Goal: Task Accomplishment & Management: Complete application form

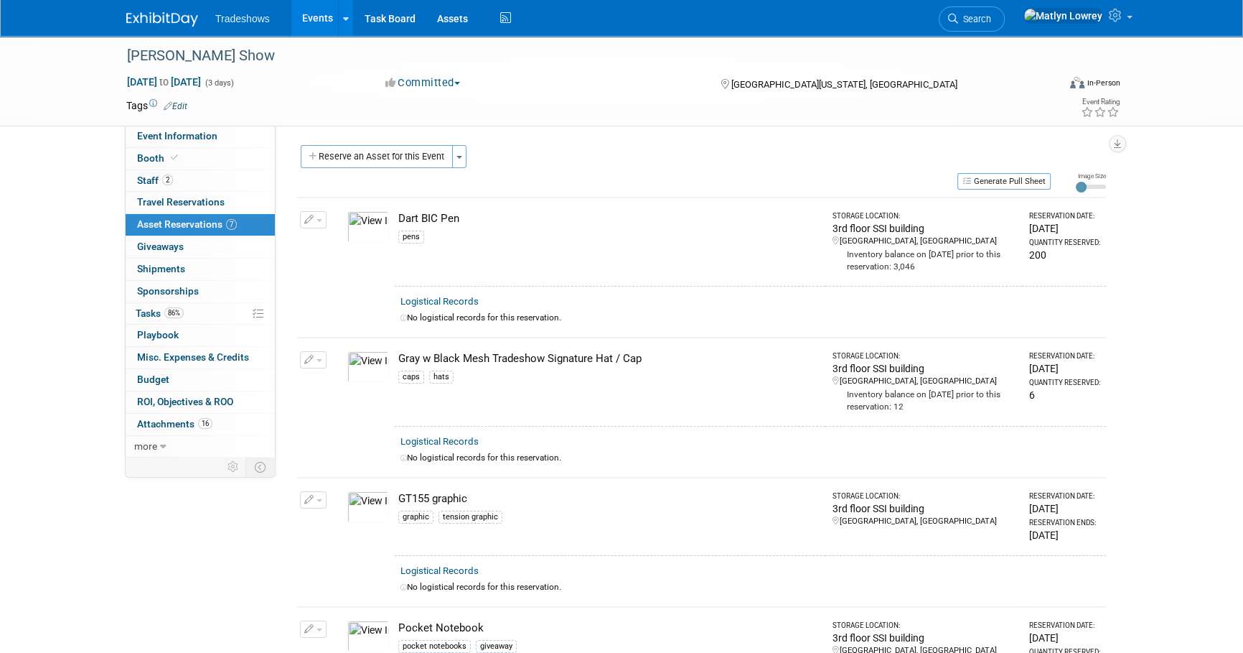
click at [302, 25] on link "Events" at bounding box center [317, 18] width 52 height 36
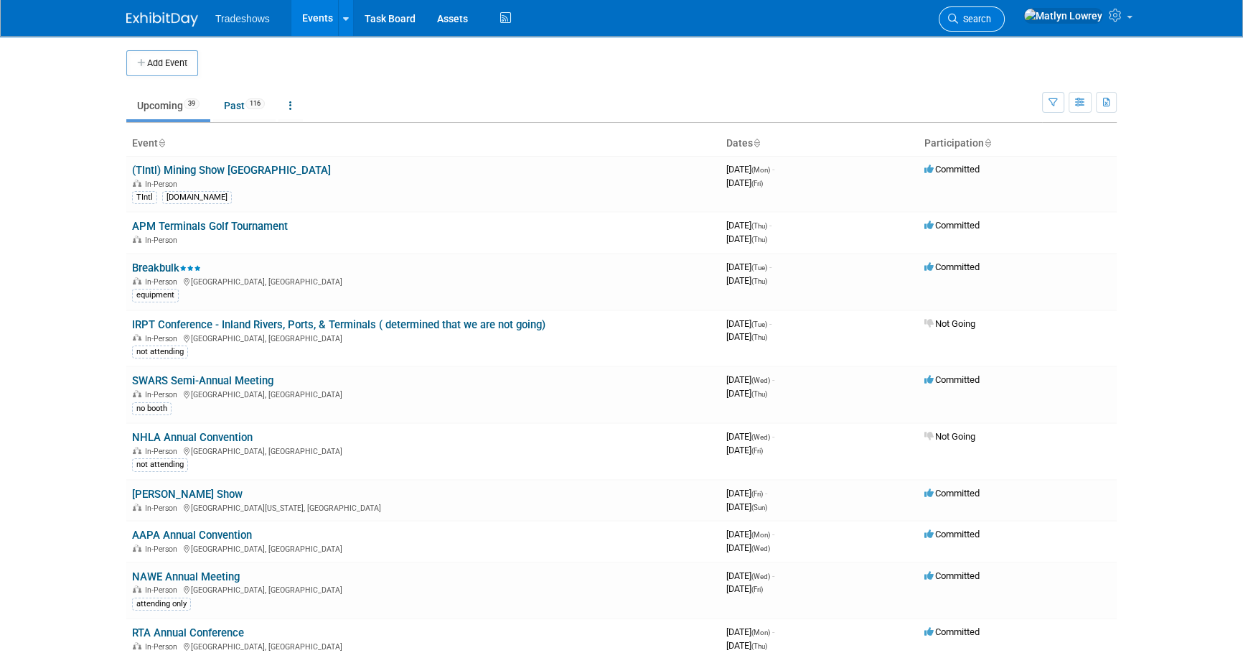
click at [991, 23] on span "Search" at bounding box center [974, 19] width 33 height 11
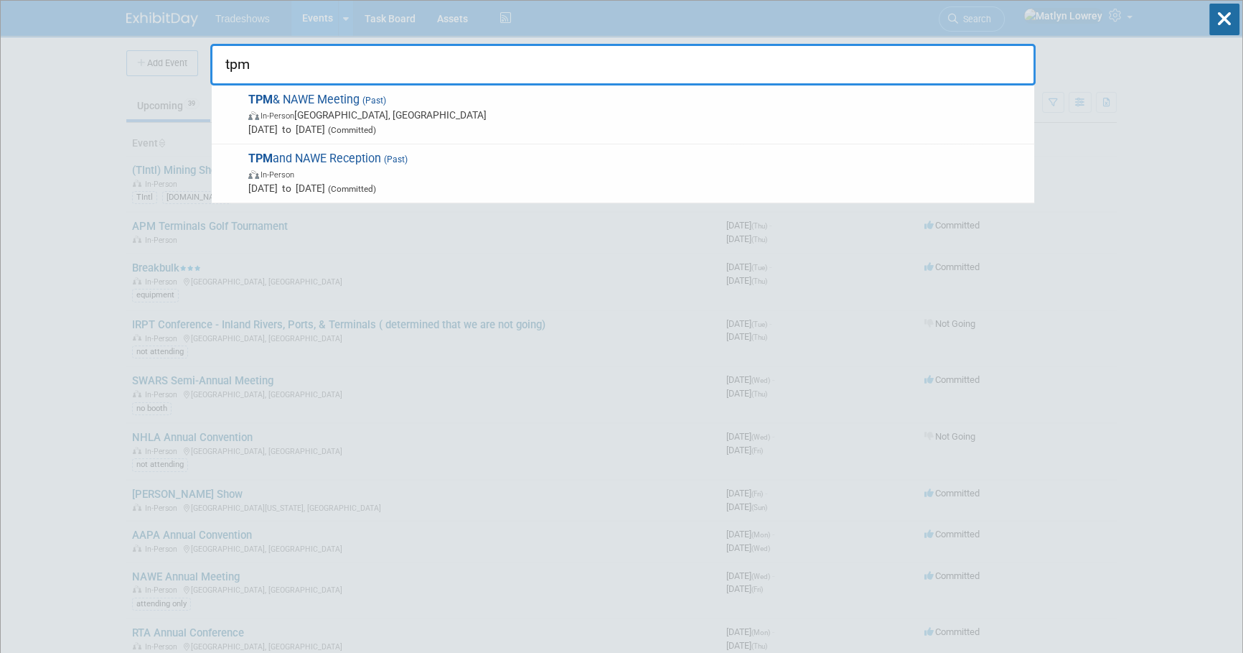
type input "tpm"
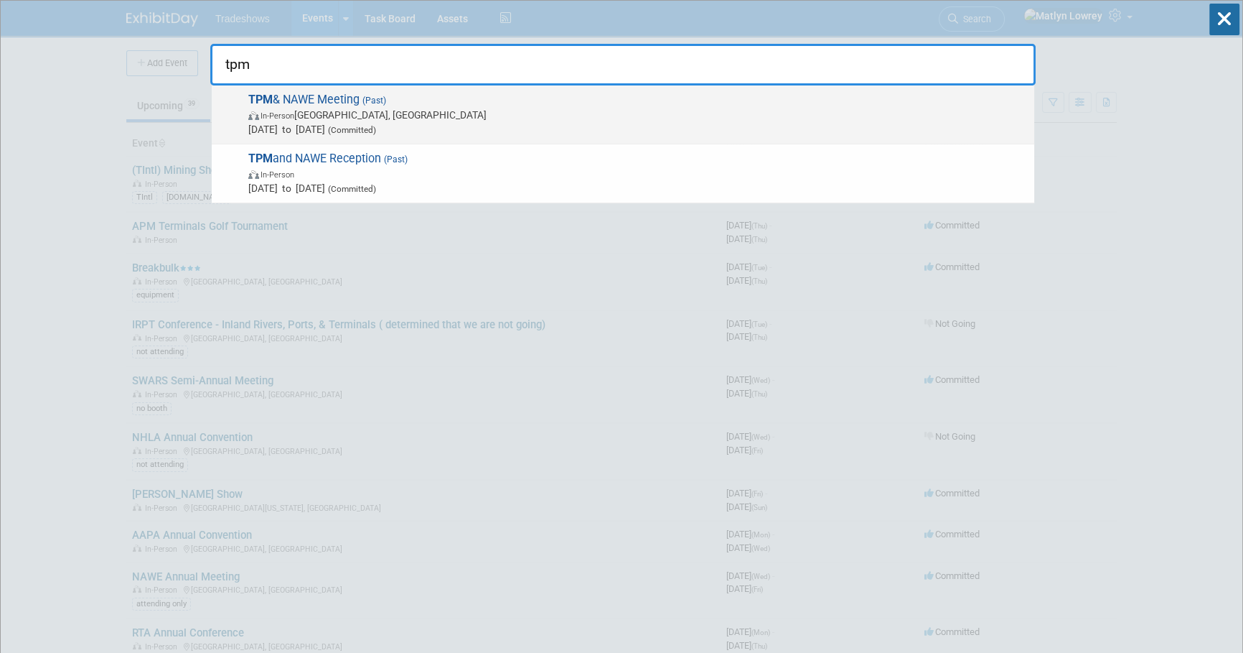
click at [317, 98] on span "TPM & NAWE Meeting (Past) In-Person Long Beach, CA Mar 2, 2025 to Mar 5, 2025 (…" at bounding box center [635, 115] width 783 height 44
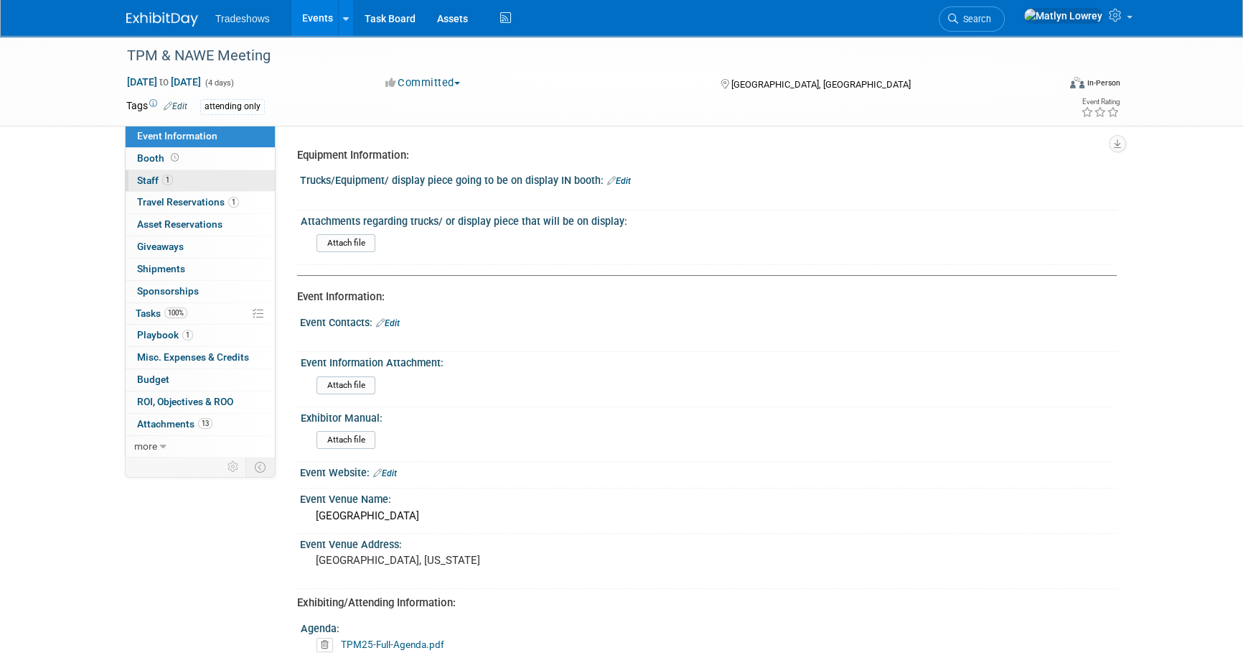
click at [201, 176] on link "1 Staff 1" at bounding box center [200, 181] width 149 height 22
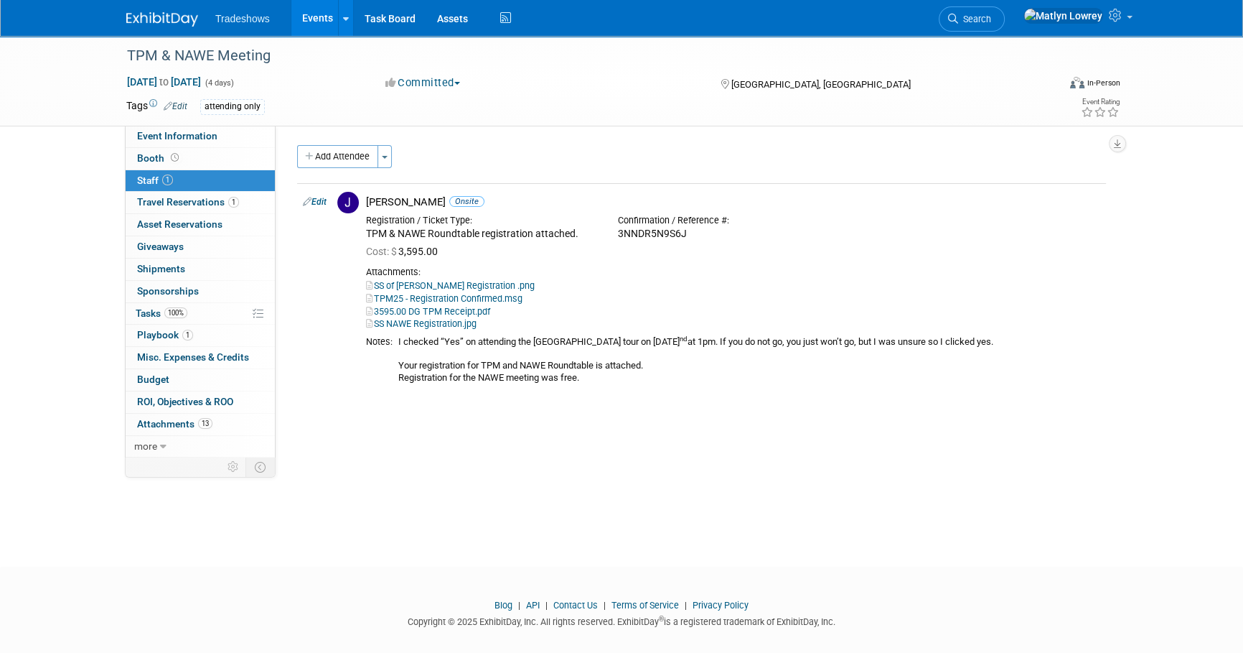
click at [321, 11] on link "Events" at bounding box center [317, 18] width 52 height 36
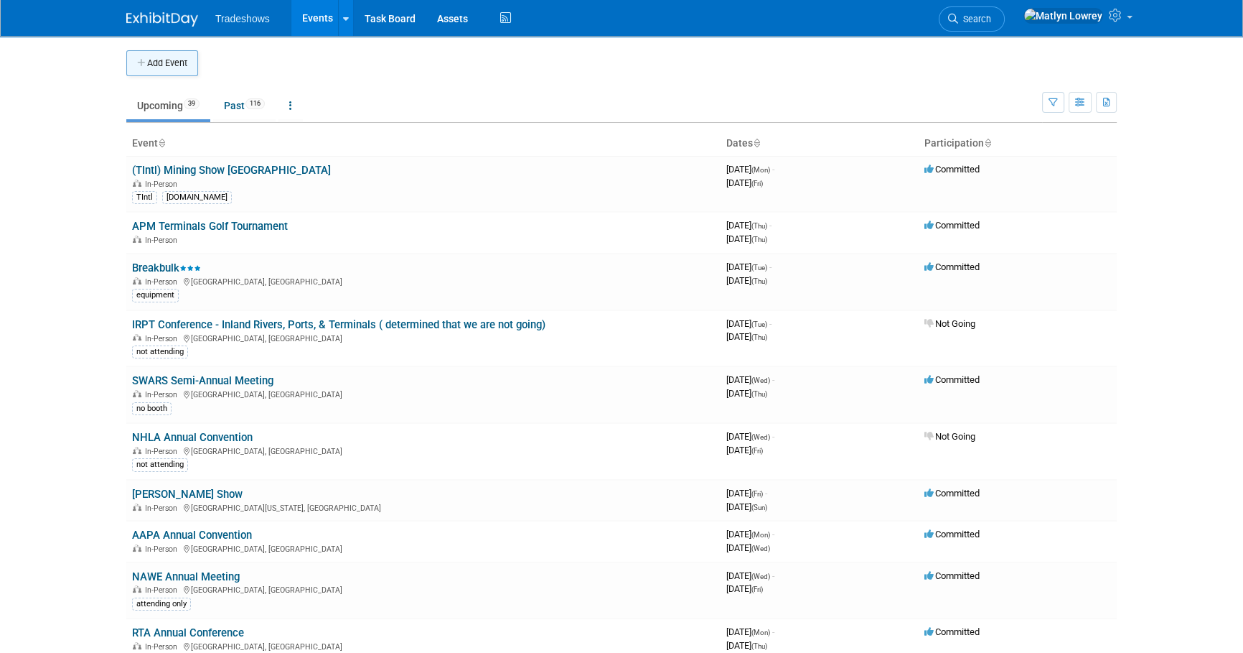
click at [177, 64] on button "Add Event" at bounding box center [162, 63] width 72 height 26
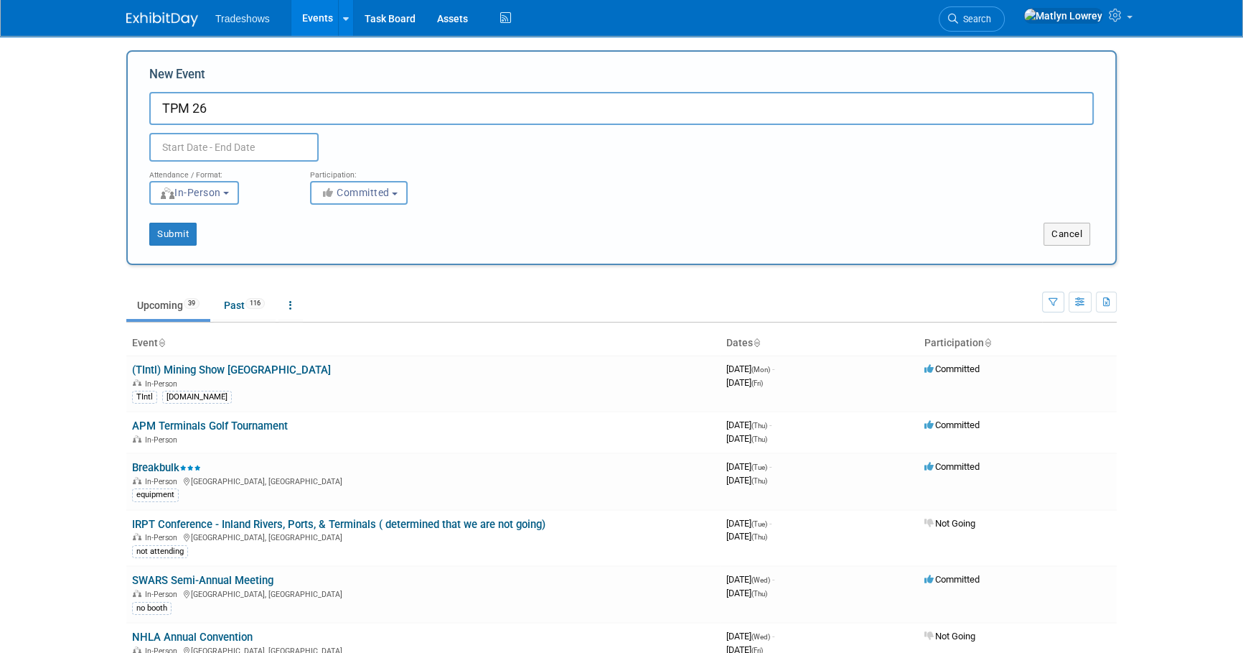
type input "TPM 26"
click at [187, 151] on input "text" at bounding box center [233, 147] width 169 height 29
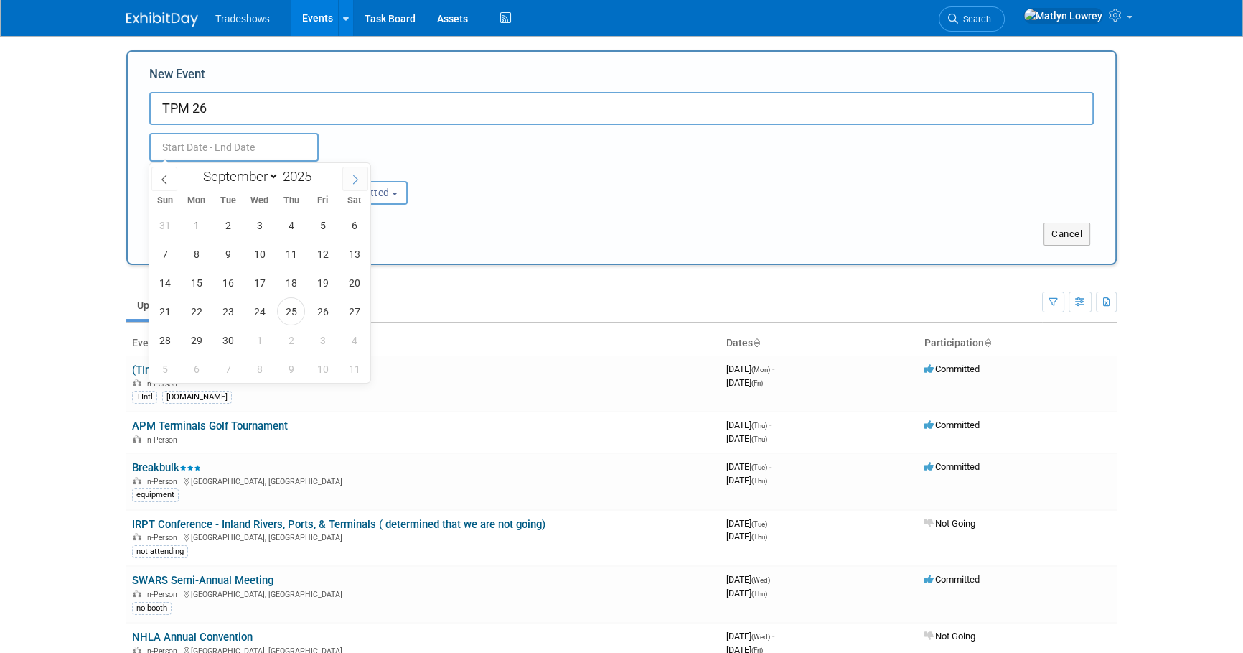
click at [351, 179] on icon at bounding box center [355, 179] width 10 height 10
select select "11"
click at [351, 179] on icon at bounding box center [355, 179] width 10 height 10
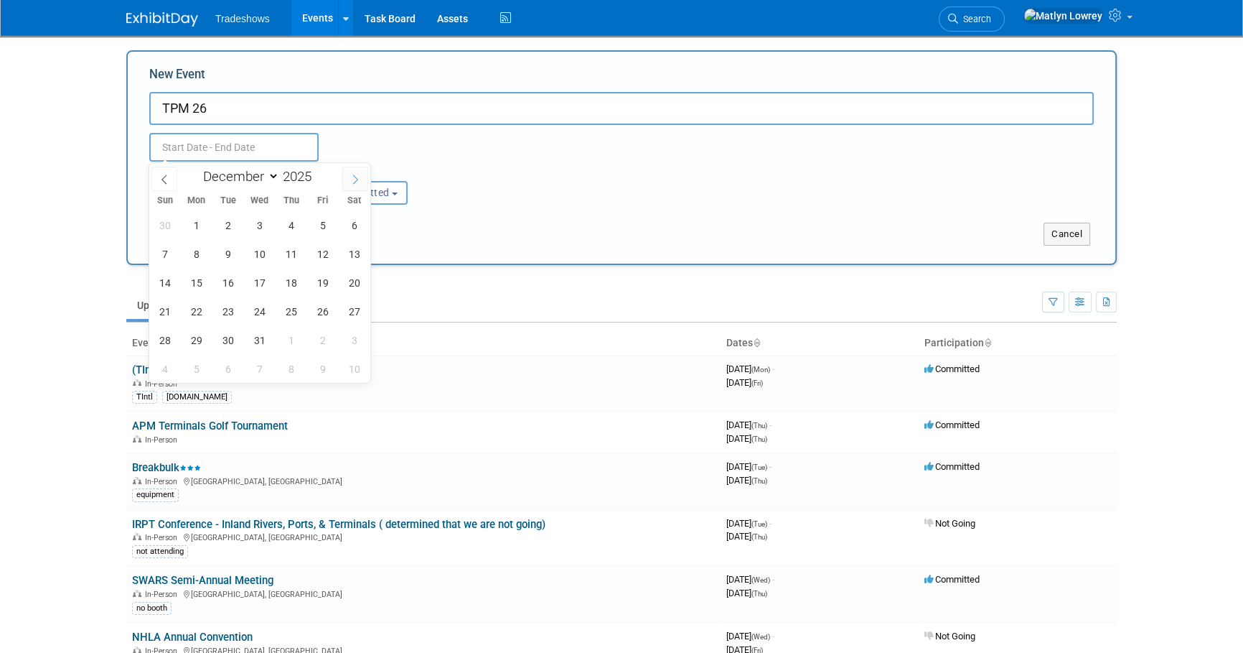
type input "2026"
click at [351, 179] on icon at bounding box center [355, 179] width 10 height 10
select select "2"
click at [167, 224] on span "1" at bounding box center [165, 225] width 28 height 28
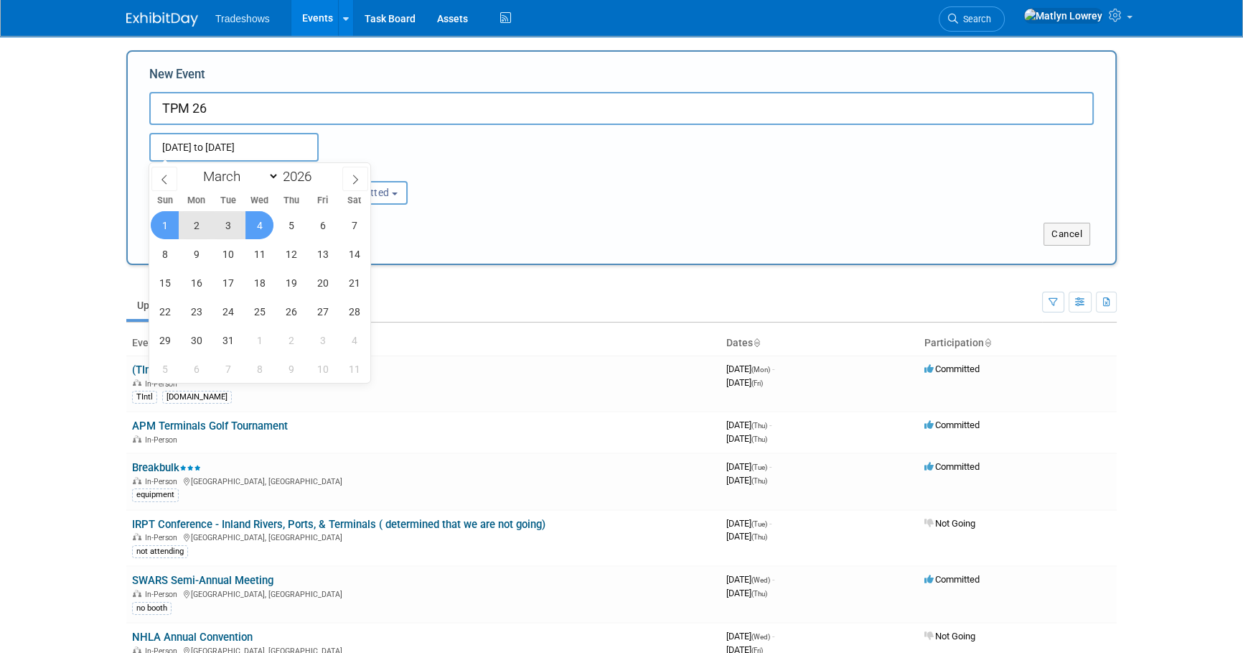
click at [258, 229] on span "4" at bounding box center [260, 225] width 28 height 28
type input "[DATE] to [DATE]"
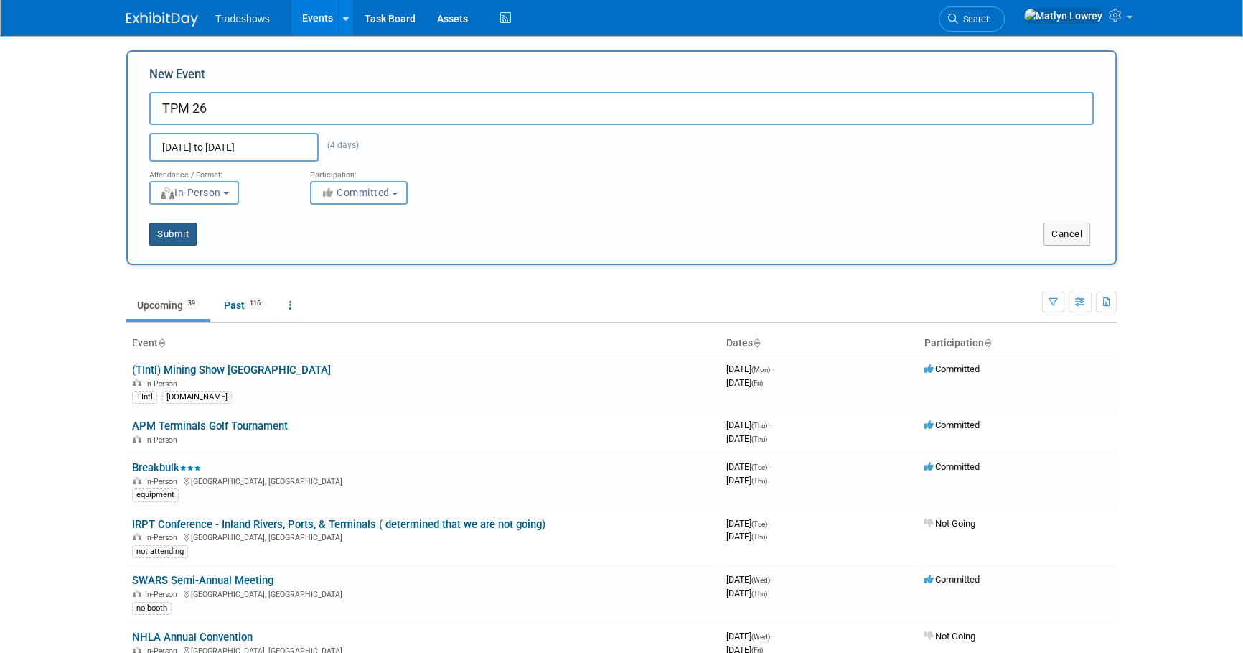
click at [178, 237] on button "Submit" at bounding box center [172, 234] width 47 height 23
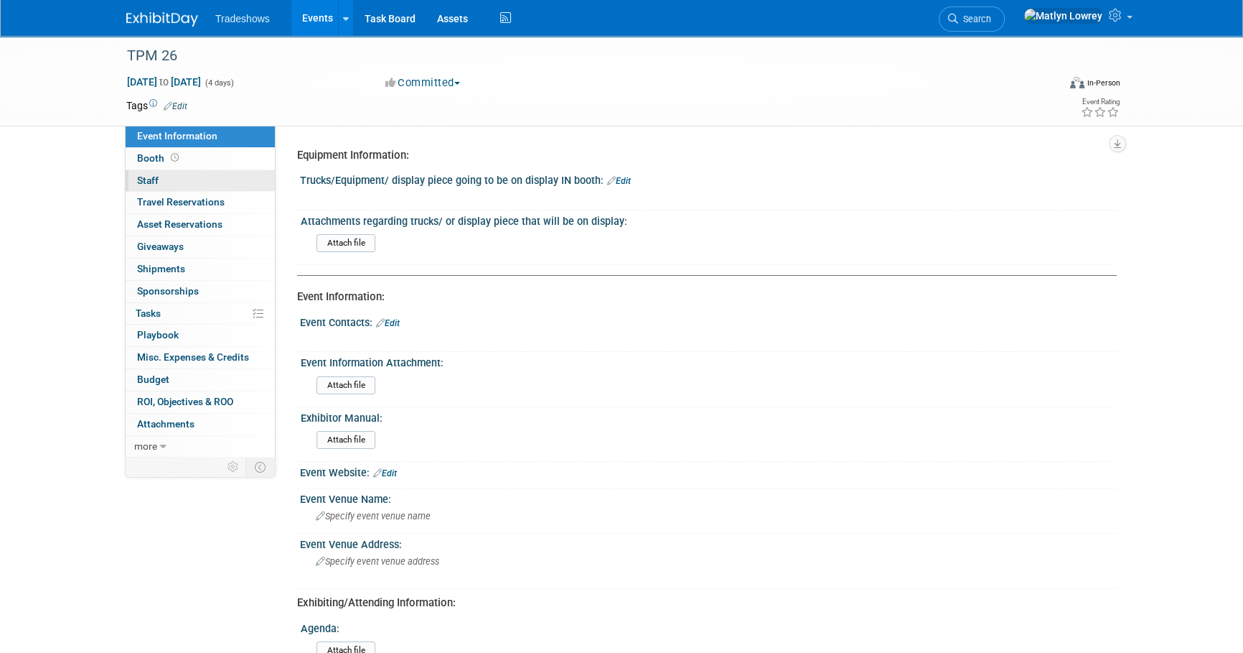
click at [157, 174] on span "Staff 0" at bounding box center [148, 179] width 22 height 11
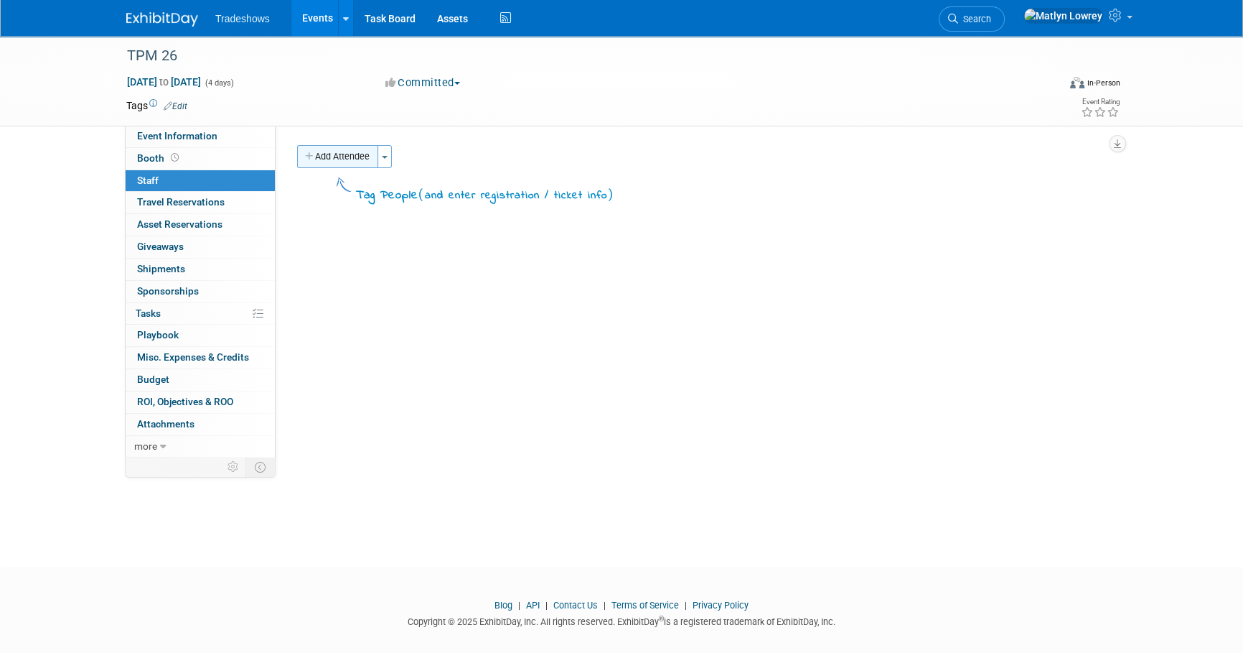
click at [339, 163] on button "Add Attendee" at bounding box center [337, 156] width 81 height 23
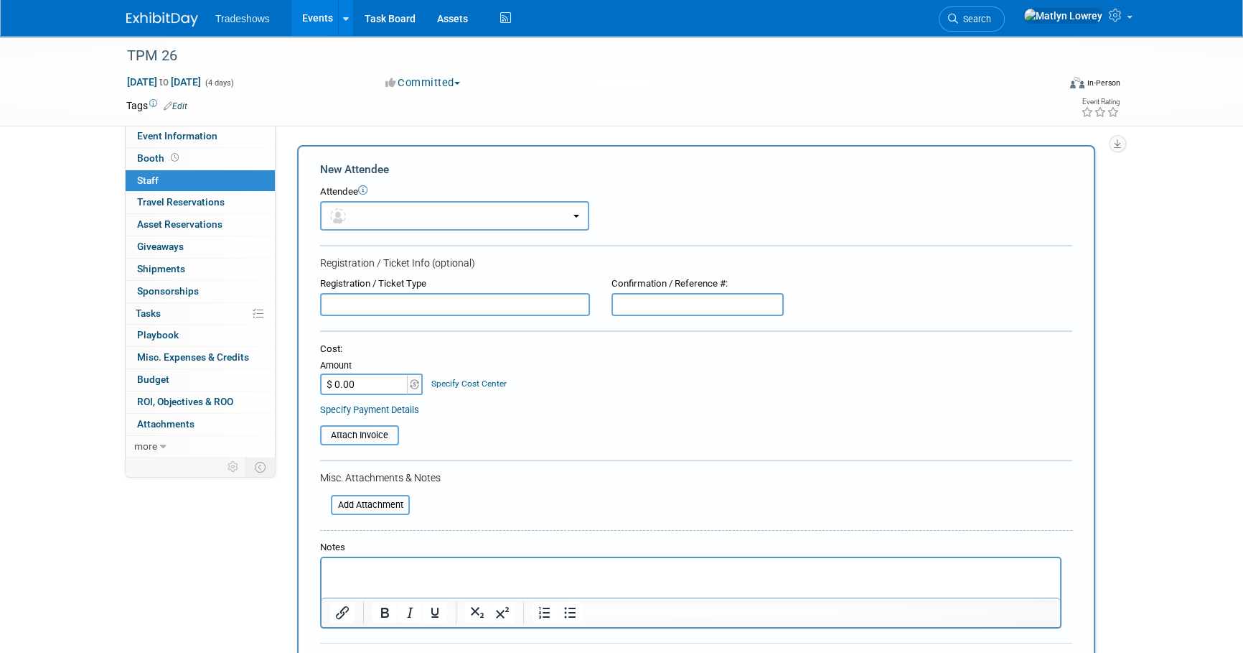
click at [356, 210] on button "button" at bounding box center [454, 215] width 269 height 29
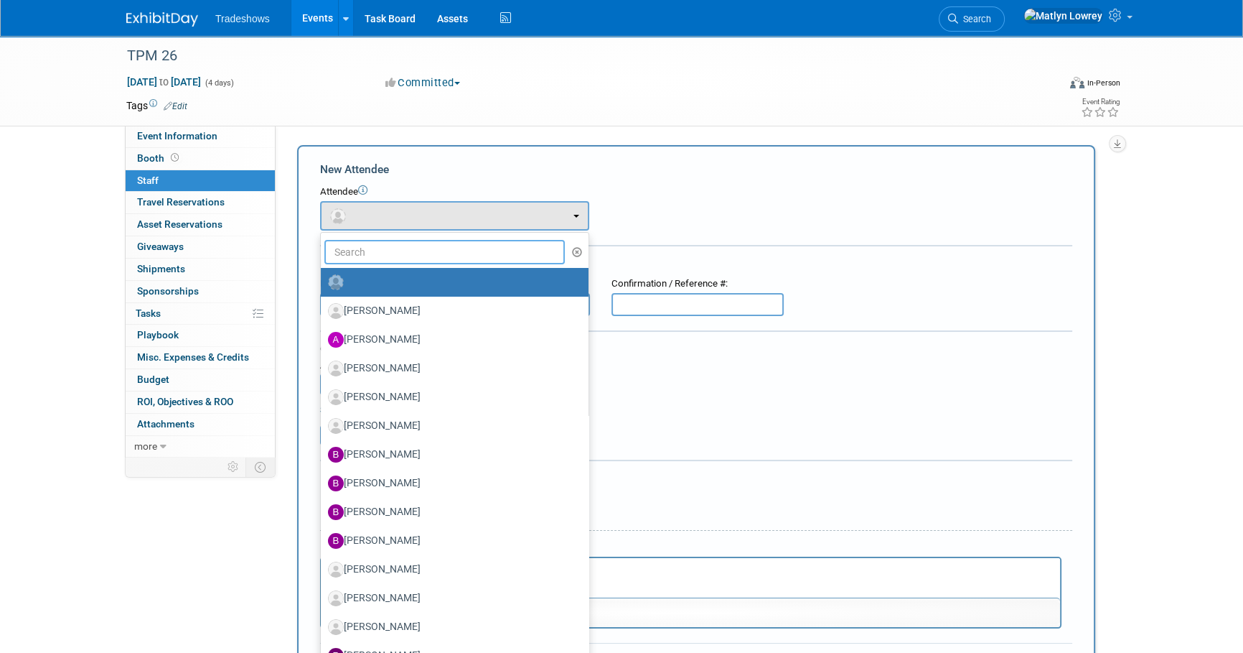
click at [367, 256] on input "text" at bounding box center [444, 252] width 240 height 24
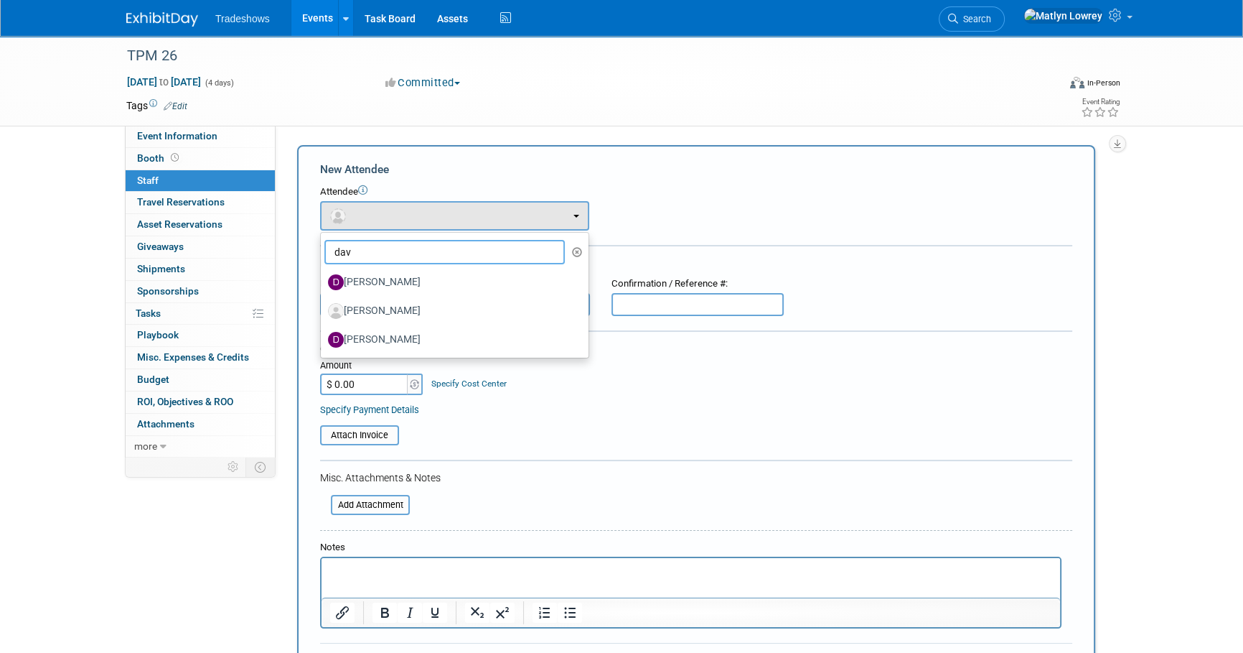
type input "dav"
click at [631, 140] on div "Equipment Information: Trucks/Equipment/ display piece going to be on display I…" at bounding box center [696, 291] width 841 height 331
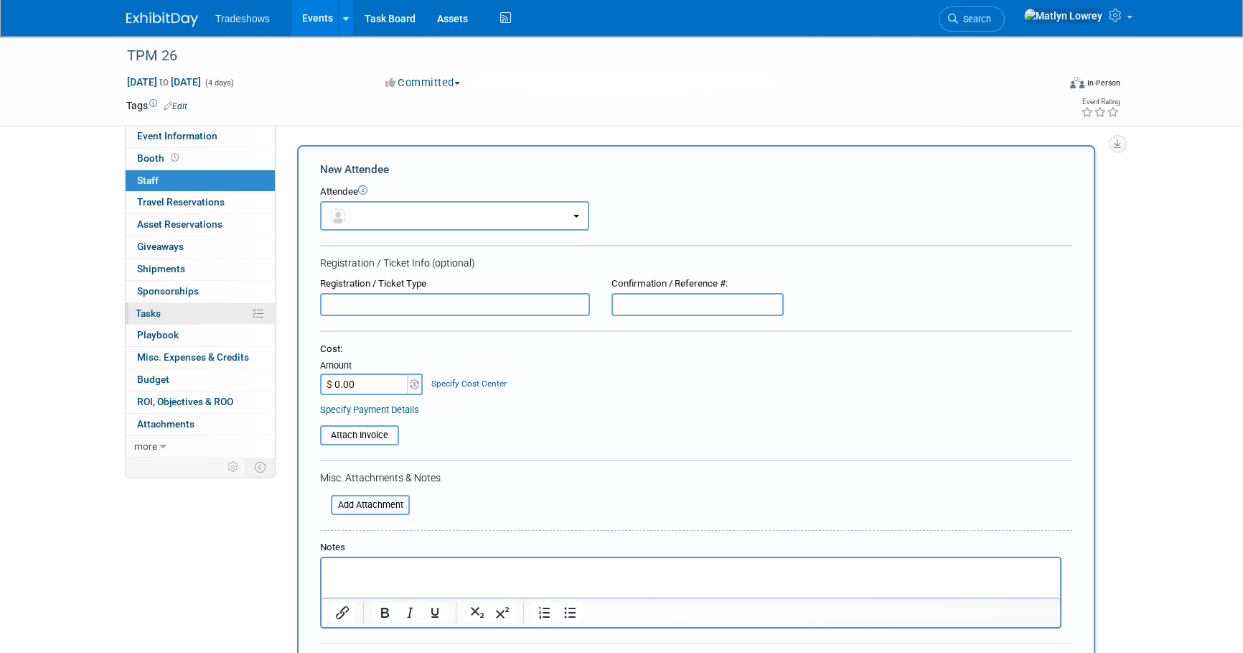
click at [198, 310] on link "0% Tasks 0%" at bounding box center [200, 314] width 149 height 22
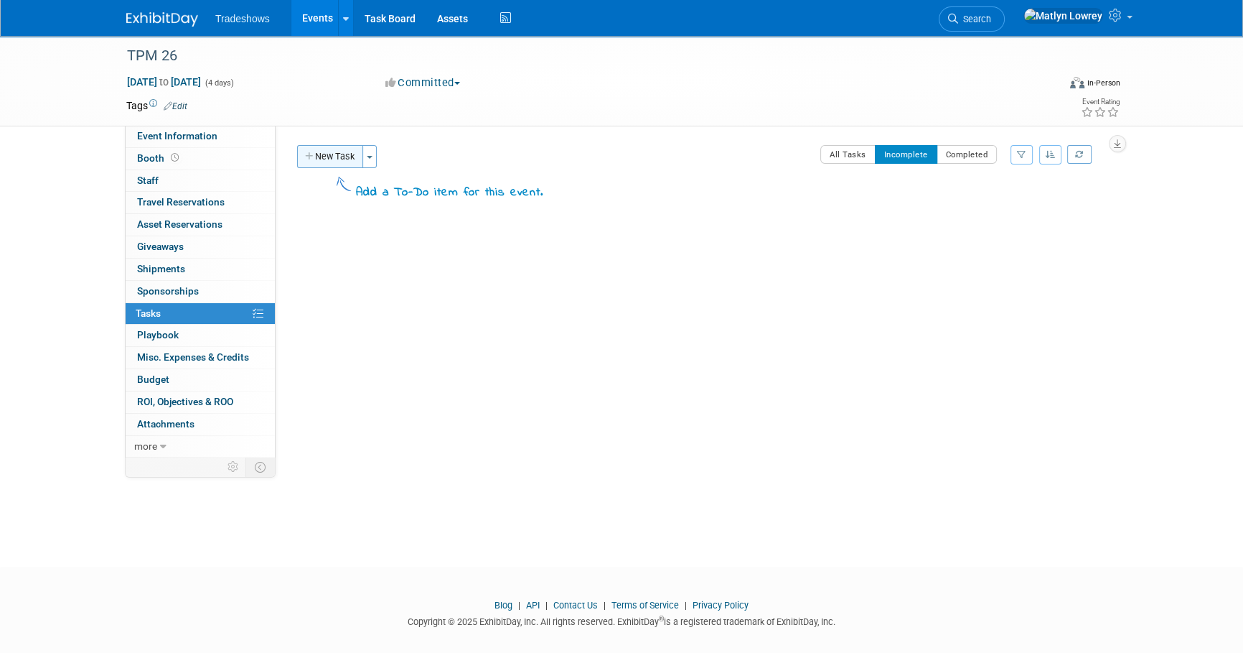
drag, startPoint x: 351, startPoint y: 169, endPoint x: 342, endPoint y: 162, distance: 11.2
click at [344, 162] on div "New Task Toggle Dropdown Create a new task for this event Copy tasks from anoth…" at bounding box center [419, 178] width 250 height 67
click at [342, 163] on button "New Task" at bounding box center [330, 156] width 66 height 23
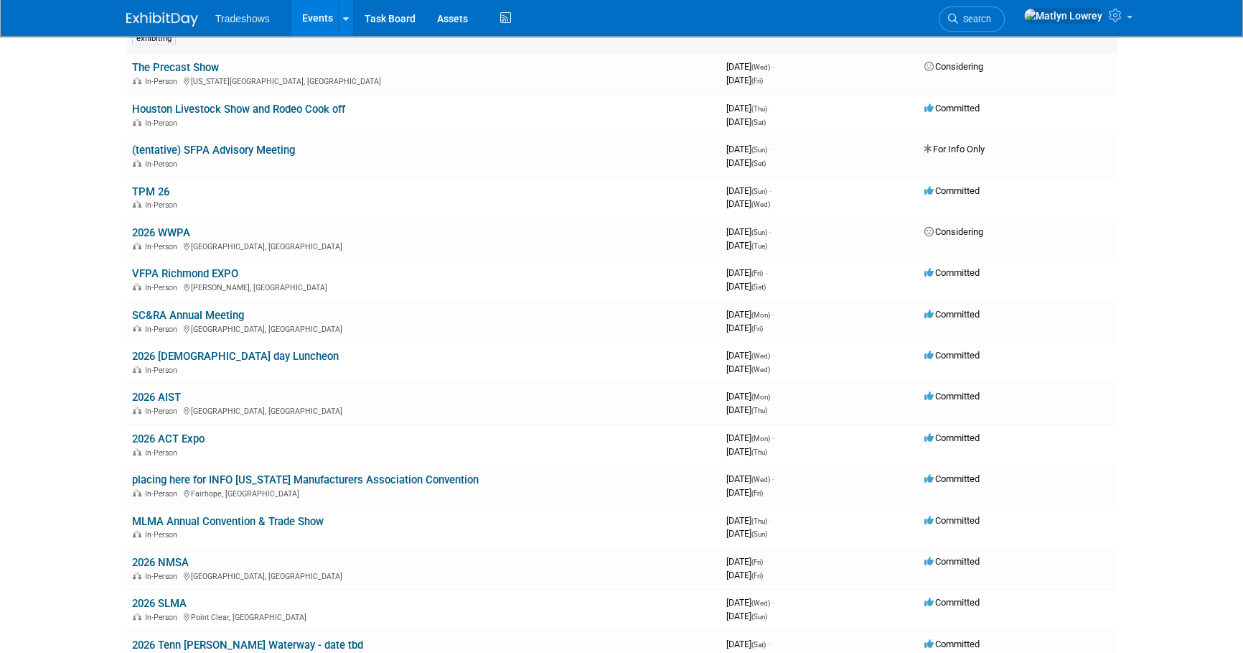
scroll to position [978, 0]
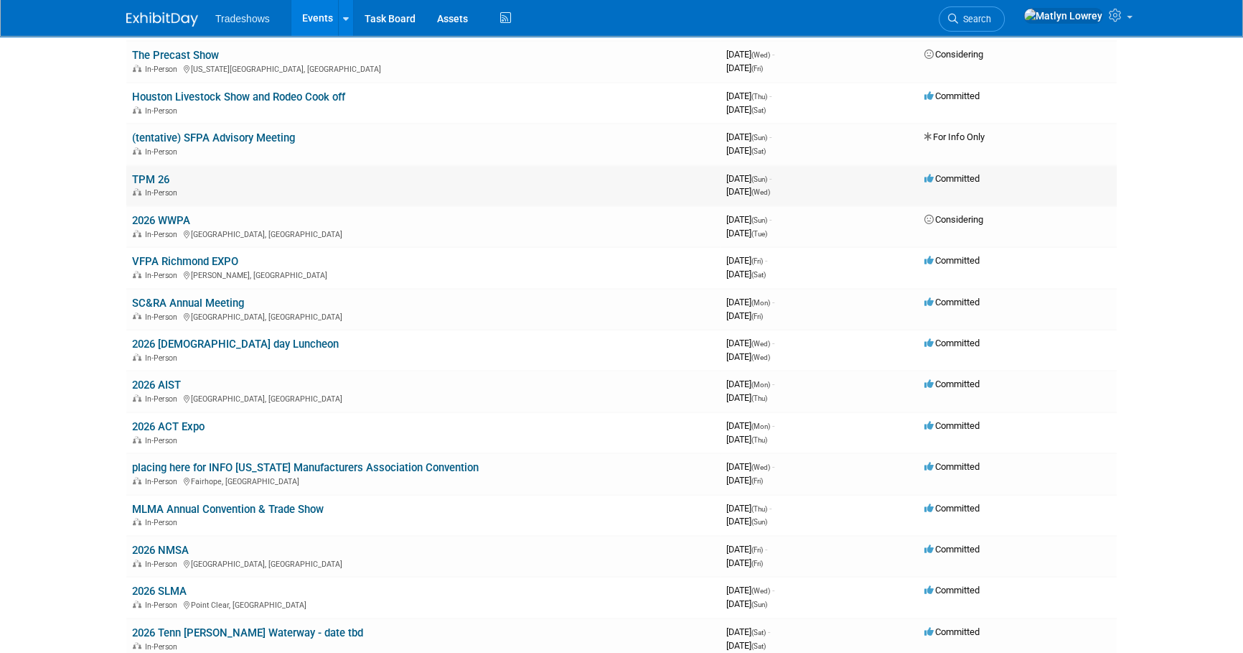
click at [136, 176] on link "TPM 26" at bounding box center [150, 179] width 37 height 13
